Goal: Information Seeking & Learning: Learn about a topic

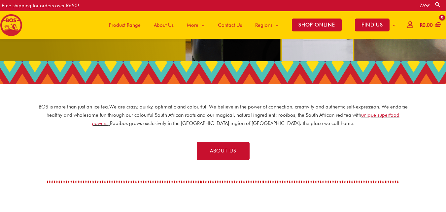
scroll to position [215, 0]
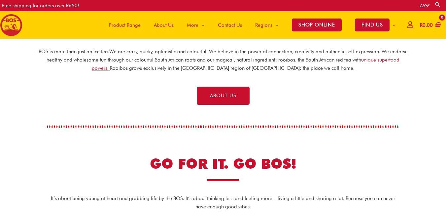
click at [225, 178] on div "GO FOR IT. GO BOS!" at bounding box center [223, 167] width 297 height 33
click at [225, 181] on span at bounding box center [223, 180] width 32 height 2
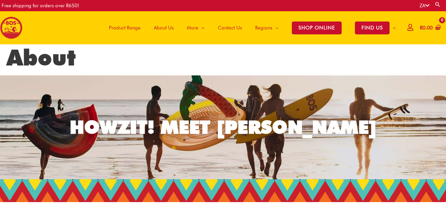
click at [114, 58] on h1 "About" at bounding box center [223, 57] width 433 height 26
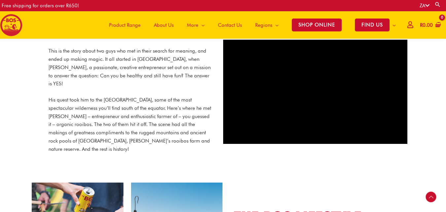
scroll to position [490, 0]
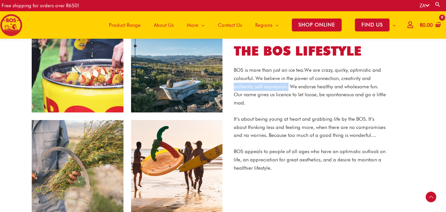
drag, startPoint x: 234, startPoint y: 78, endPoint x: 288, endPoint y: 77, distance: 53.8
click at [288, 77] on p "BOS is more than just an ice tea. We are crazy, quirky, optimistic and colourfu…" at bounding box center [310, 86] width 152 height 41
copy p "authentic self-expression."
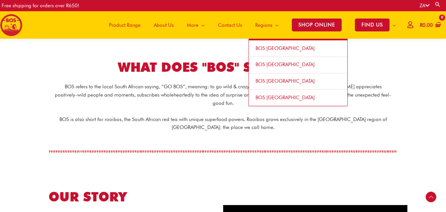
scroll to position [0, 0]
